Goal: Communication & Community: Answer question/provide support

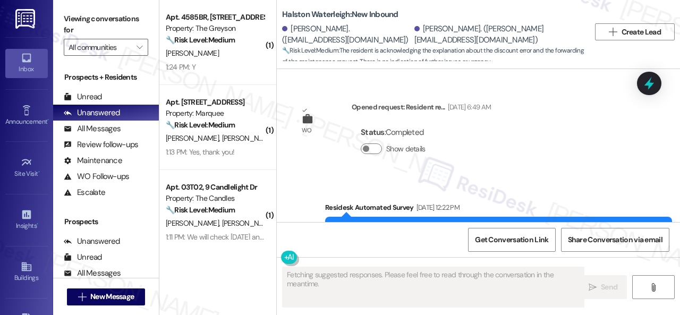
scroll to position [15120, 0]
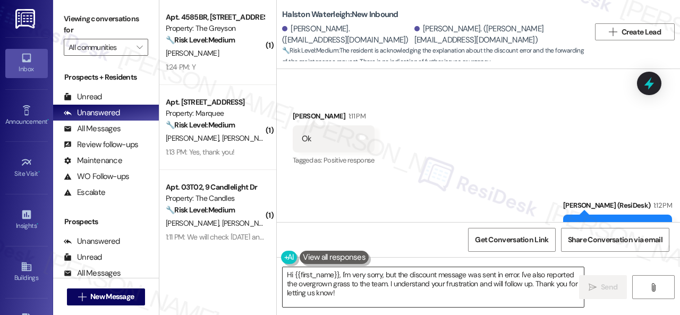
drag, startPoint x: 293, startPoint y: 272, endPoint x: 379, endPoint y: 287, distance: 87.9
click at [370, 294] on textarea "Hi {{first_name}}, I'm very sorry, but the discount message was sent in error. …" at bounding box center [432, 287] width 301 height 40
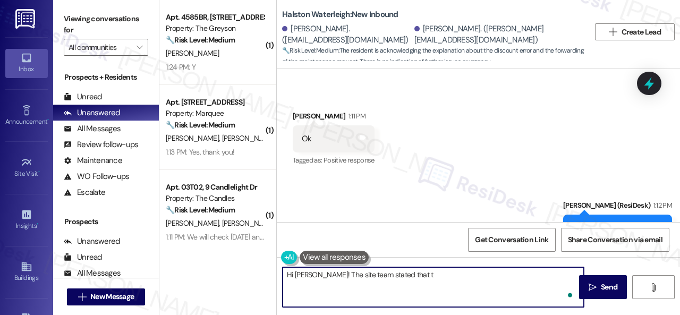
paste textarea "hey cut the grass weekly."
type textarea "Hi [PERSON_NAME]! The site team stated that they cut the grass weekly. Thank yo…"
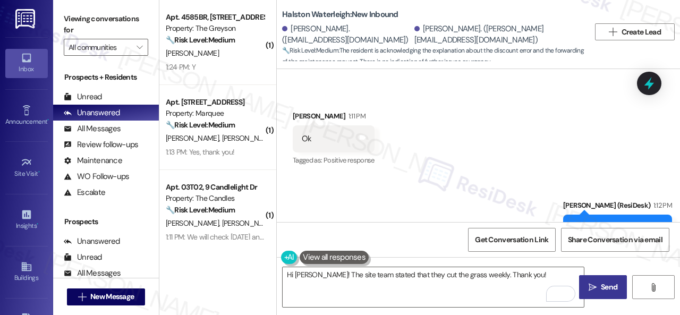
click at [600, 288] on span "Send" at bounding box center [608, 286] width 16 height 11
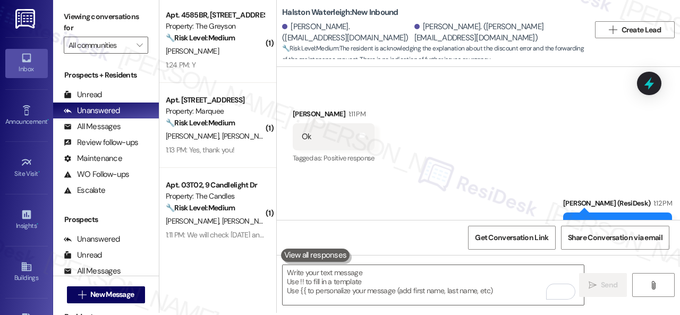
scroll to position [3, 0]
